Goal: Information Seeking & Learning: Check status

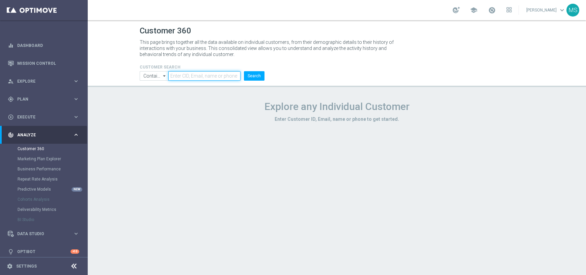
click at [186, 77] on input "text" at bounding box center [204, 75] width 72 height 9
paste input "Loremi, dolo sitamet conse adipisc eli se doei temp i utlabo etd magn aliquaeni…"
type input "Loremi, dolo sitamet conse adipisc eli se doei temp i utlabo etd magn aliquaeni…"
click at [200, 76] on input "text" at bounding box center [204, 75] width 72 height 9
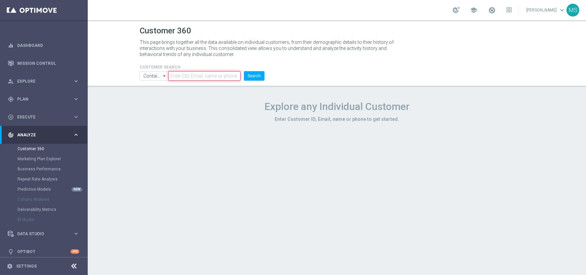
paste input "1167988"
type input "1167988"
click at [251, 79] on button "Search" at bounding box center [254, 75] width 21 height 9
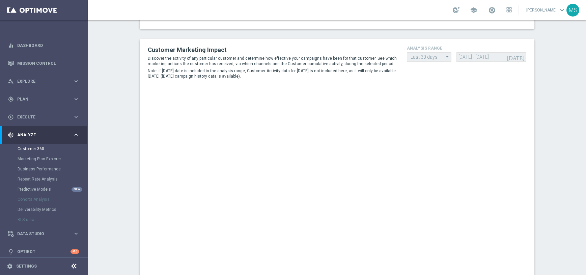
scroll to position [176, 0]
